Goal: Information Seeking & Learning: Learn about a topic

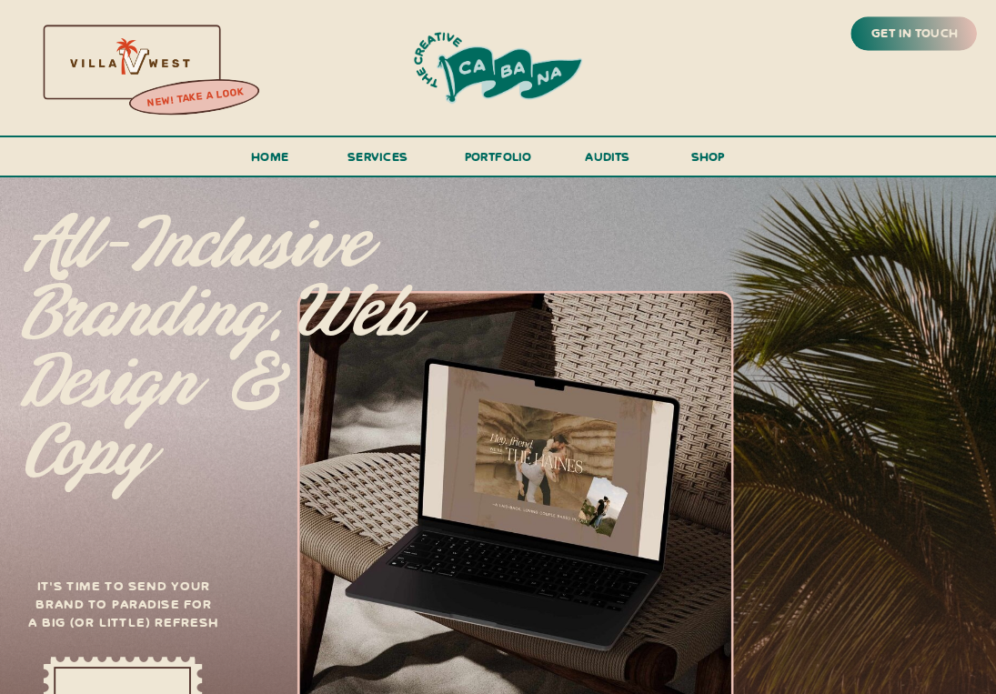
click at [491, 153] on h3 "portfolio" at bounding box center [498, 161] width 78 height 31
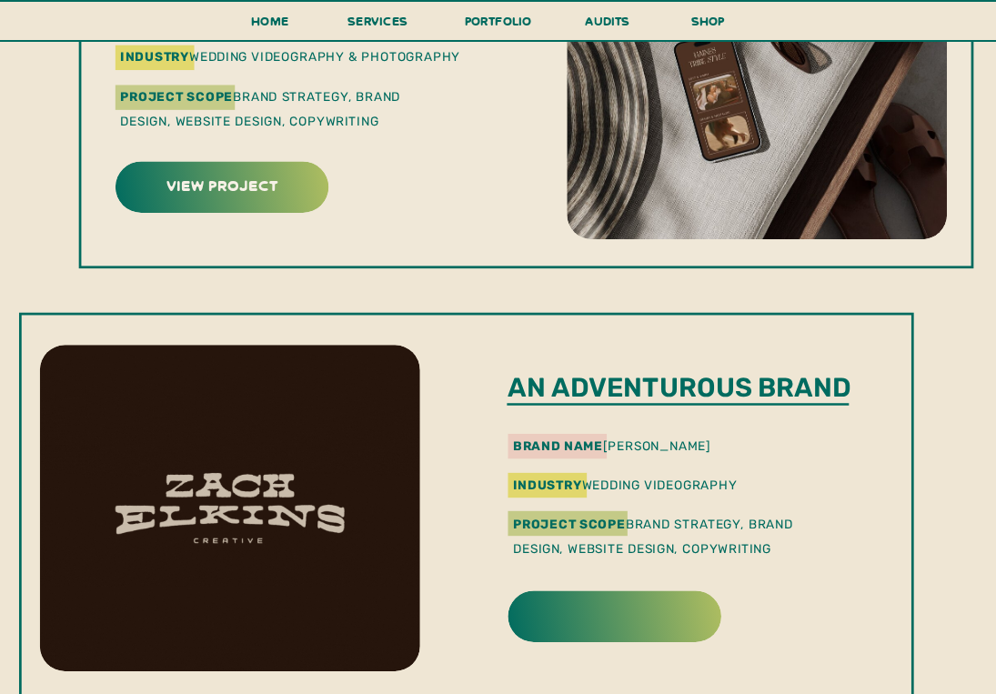
scroll to position [1528, 0]
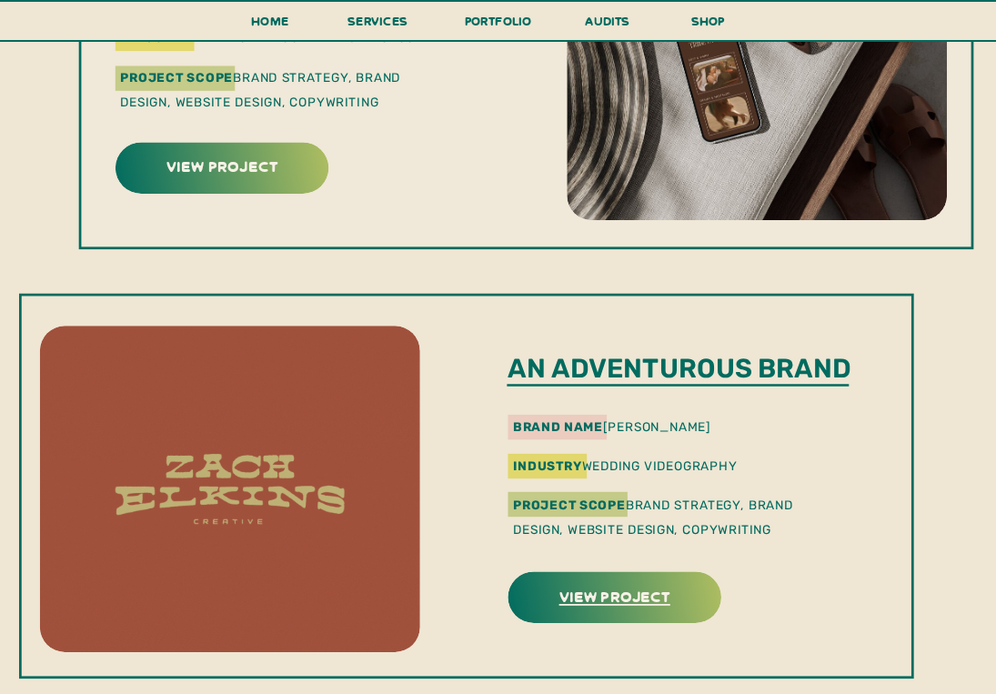
click at [587, 599] on h3 "view project" at bounding box center [614, 595] width 208 height 25
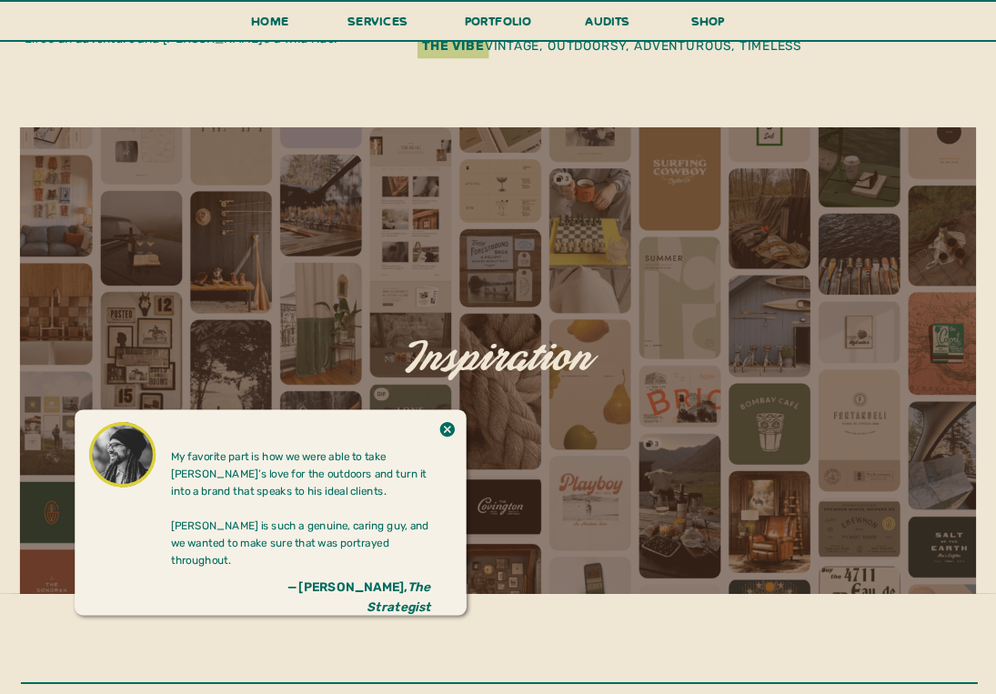
scroll to position [449, 0]
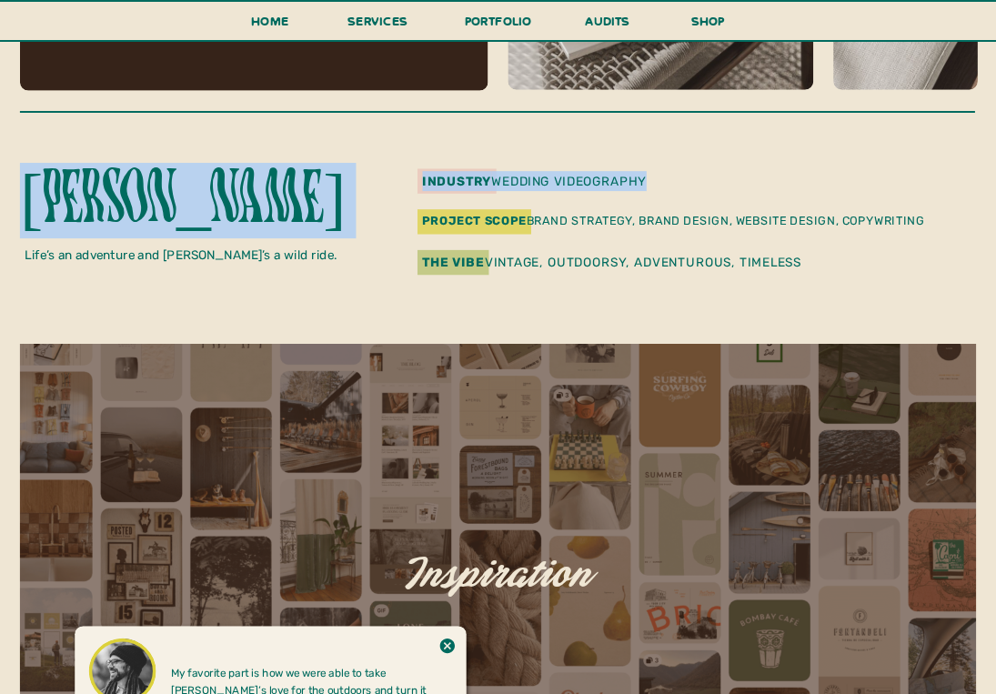
drag, startPoint x: 664, startPoint y: 180, endPoint x: 420, endPoint y: 175, distance: 243.8
click at [420, 175] on div "zach elkins industry wedding videography Project Scope Brand Strategy, Brand De…" at bounding box center [498, 35] width 996 height 616
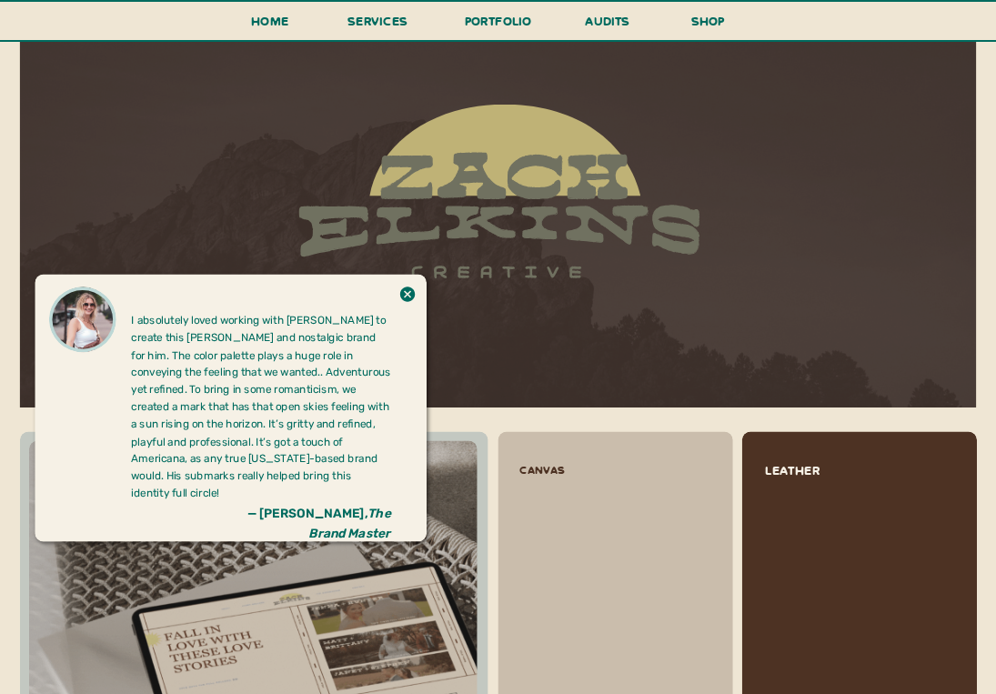
scroll to position [1348, 0]
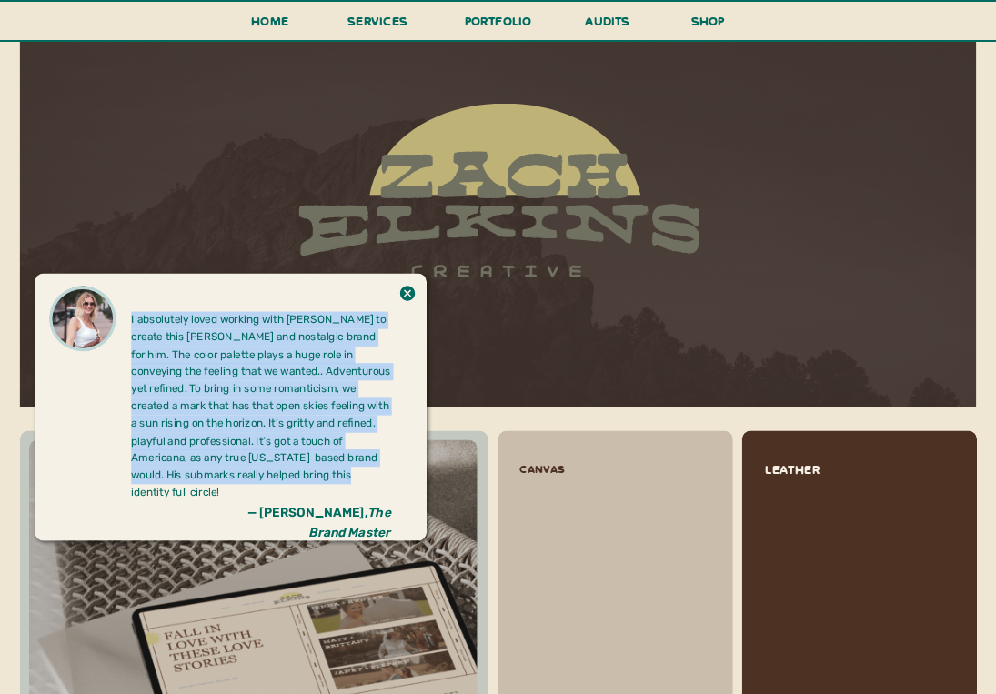
drag, startPoint x: 316, startPoint y: 478, endPoint x: 130, endPoint y: 318, distance: 245.7
click at [130, 24] on div "I absolutely loved working with Zach to create this moody and nostalgic brand f…" at bounding box center [498, 23] width 996 height 1
copy div "I absolutely loved working with Zach to create this moody and nostalgic brand f…"
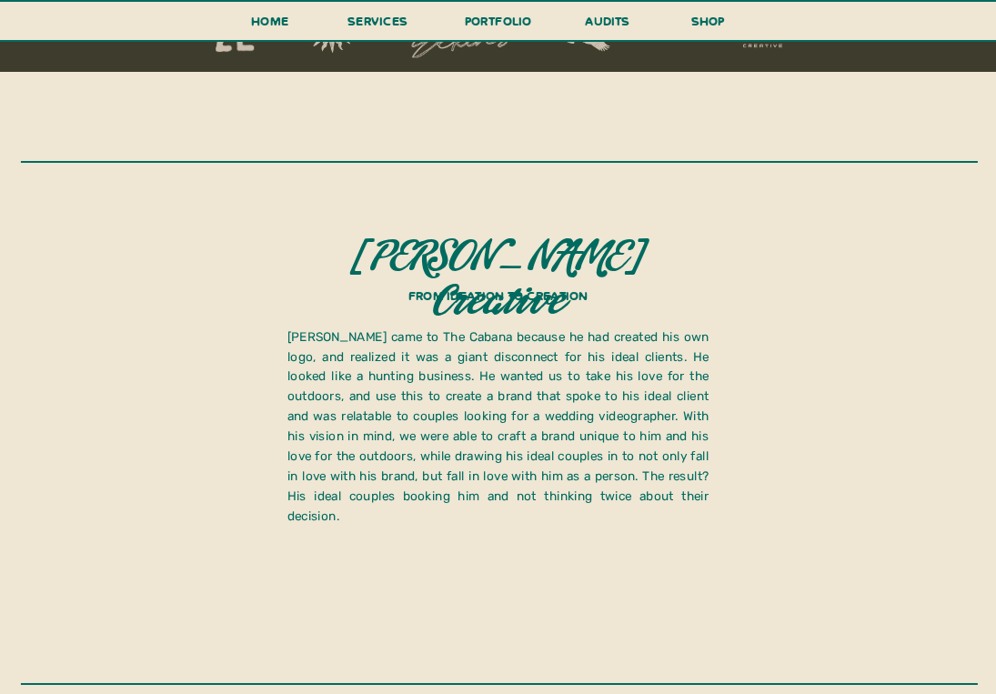
scroll to position [2253, 0]
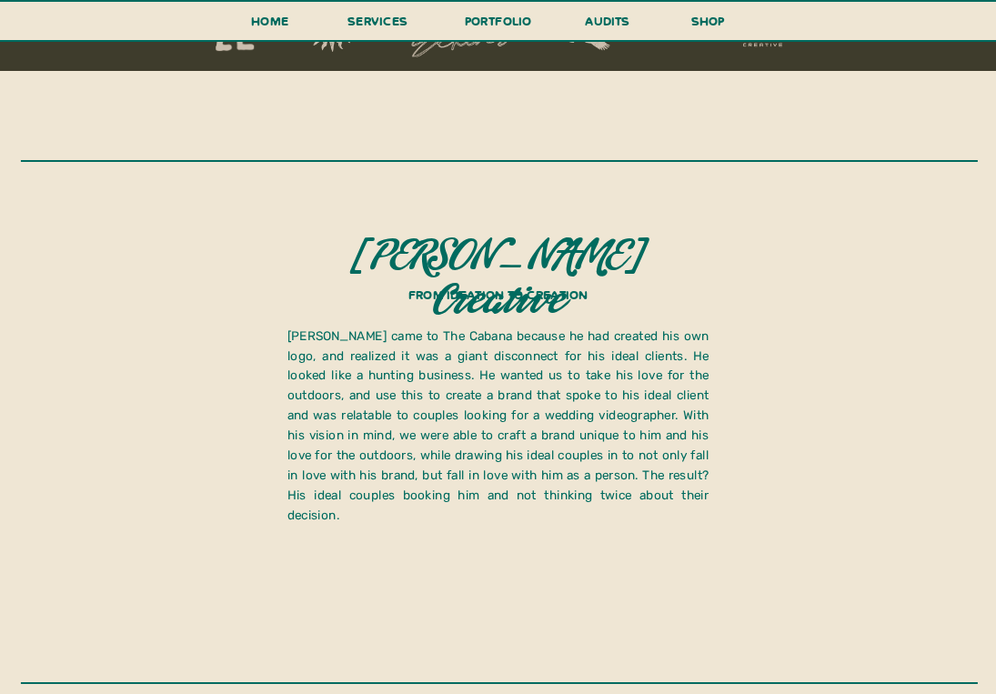
click at [496, 416] on p "Zach came to The Cabana because he had created his own logo, and realized it wa…" at bounding box center [498, 413] width 422 height 175
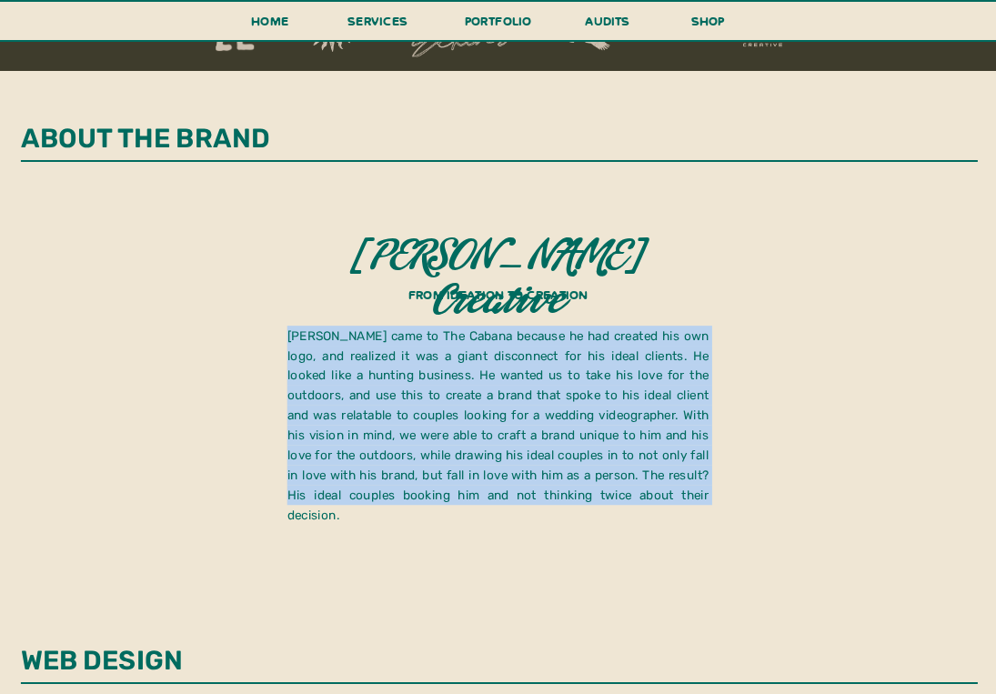
drag, startPoint x: 616, startPoint y: 494, endPoint x: 283, endPoint y: 339, distance: 366.9
copy p "Zach came to The Cabana because he had created his own logo, and realized it wa…"
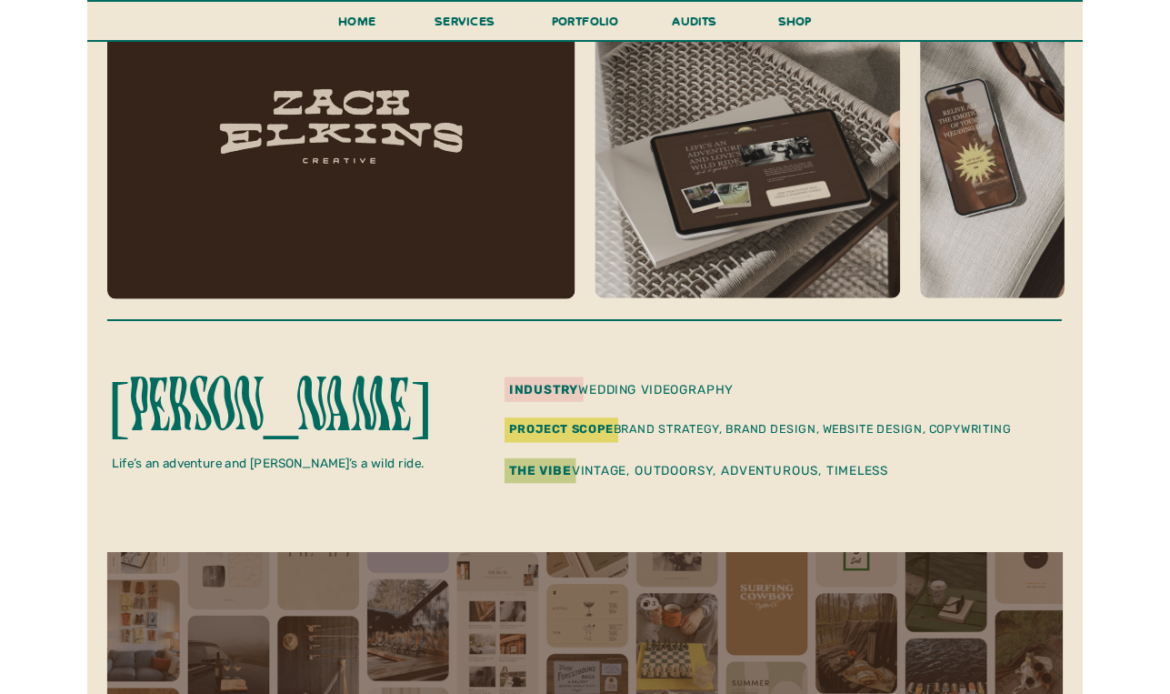
scroll to position [242, 0]
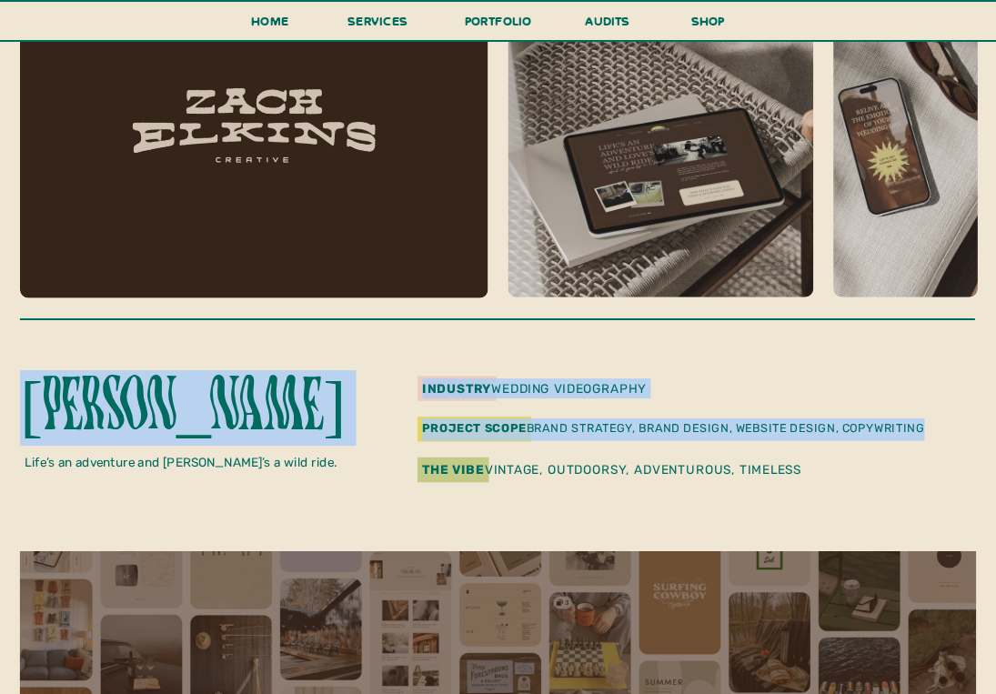
drag, startPoint x: 939, startPoint y: 425, endPoint x: 590, endPoint y: 415, distance: 349.3
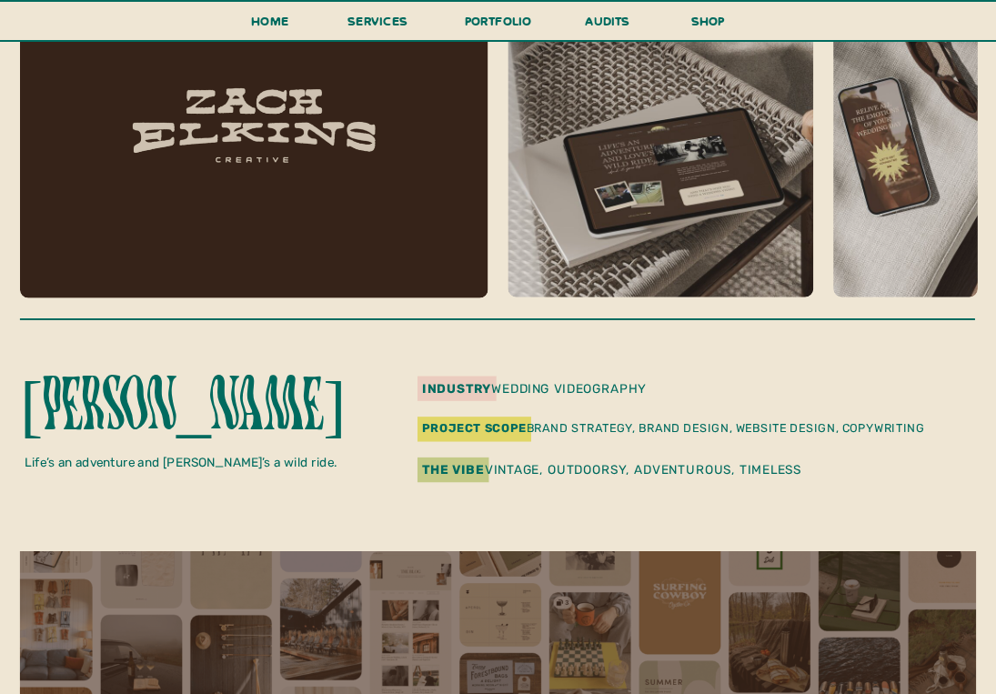
click at [632, 459] on p "The Vibe vintage, outdoorsy, adventurous, timeless" at bounding box center [674, 470] width 505 height 23
drag, startPoint x: 808, startPoint y: 465, endPoint x: 493, endPoint y: 460, distance: 315.6
click at [493, 460] on p "The Vibe vintage, outdoorsy, adventurous, timeless" at bounding box center [674, 470] width 505 height 23
copy p "vintage, outdoorsy, adventurous, timeless"
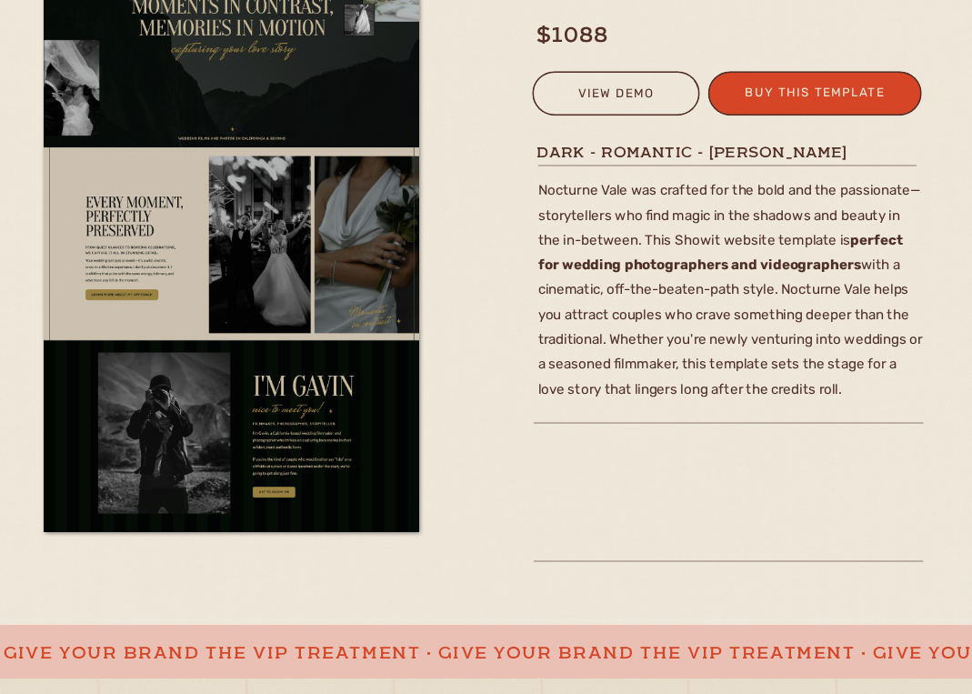
scroll to position [570, 0]
